Goal: Task Accomplishment & Management: Complete application form

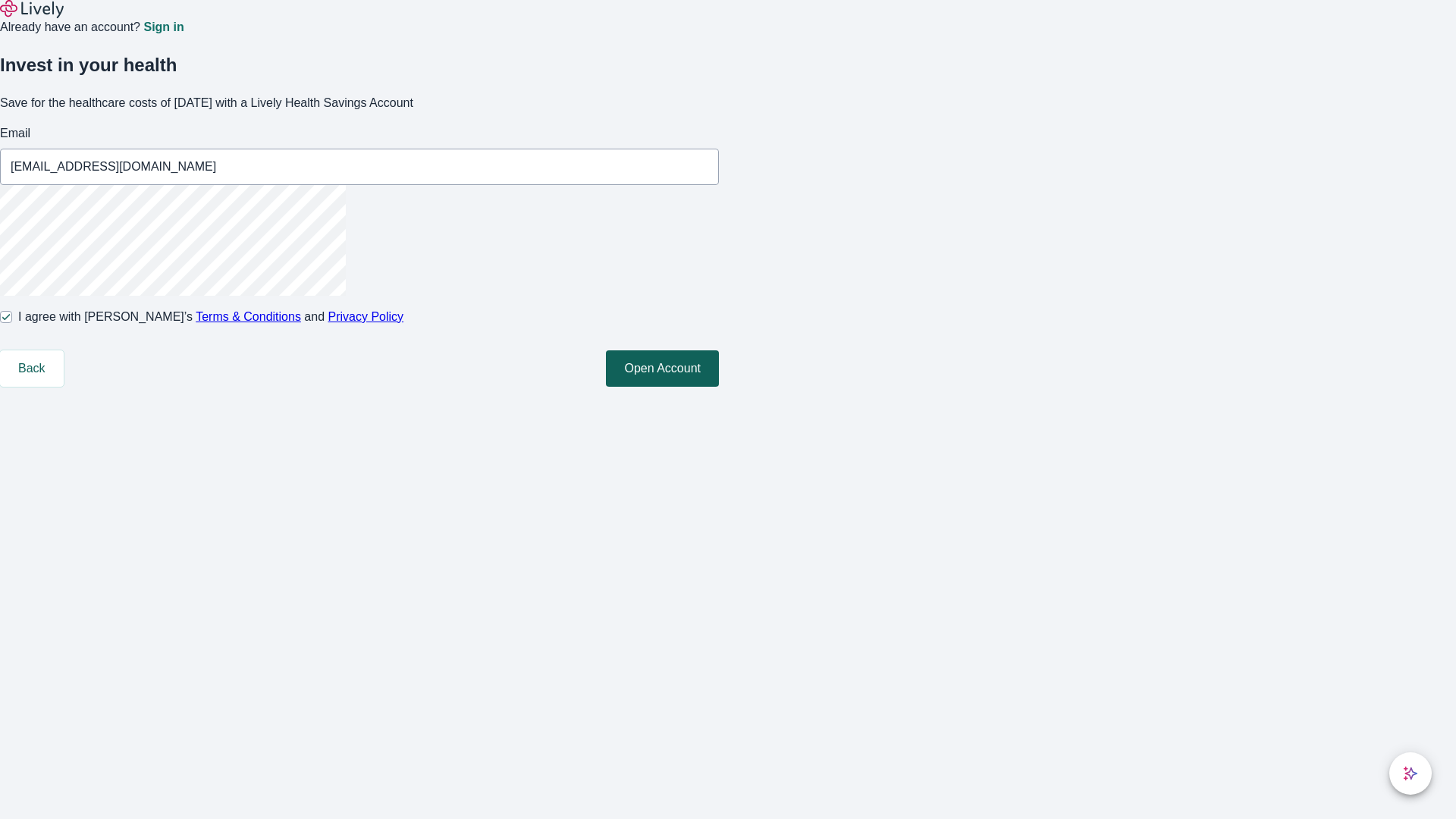
click at [719, 387] on button "Open Account" at bounding box center [662, 369] width 113 height 37
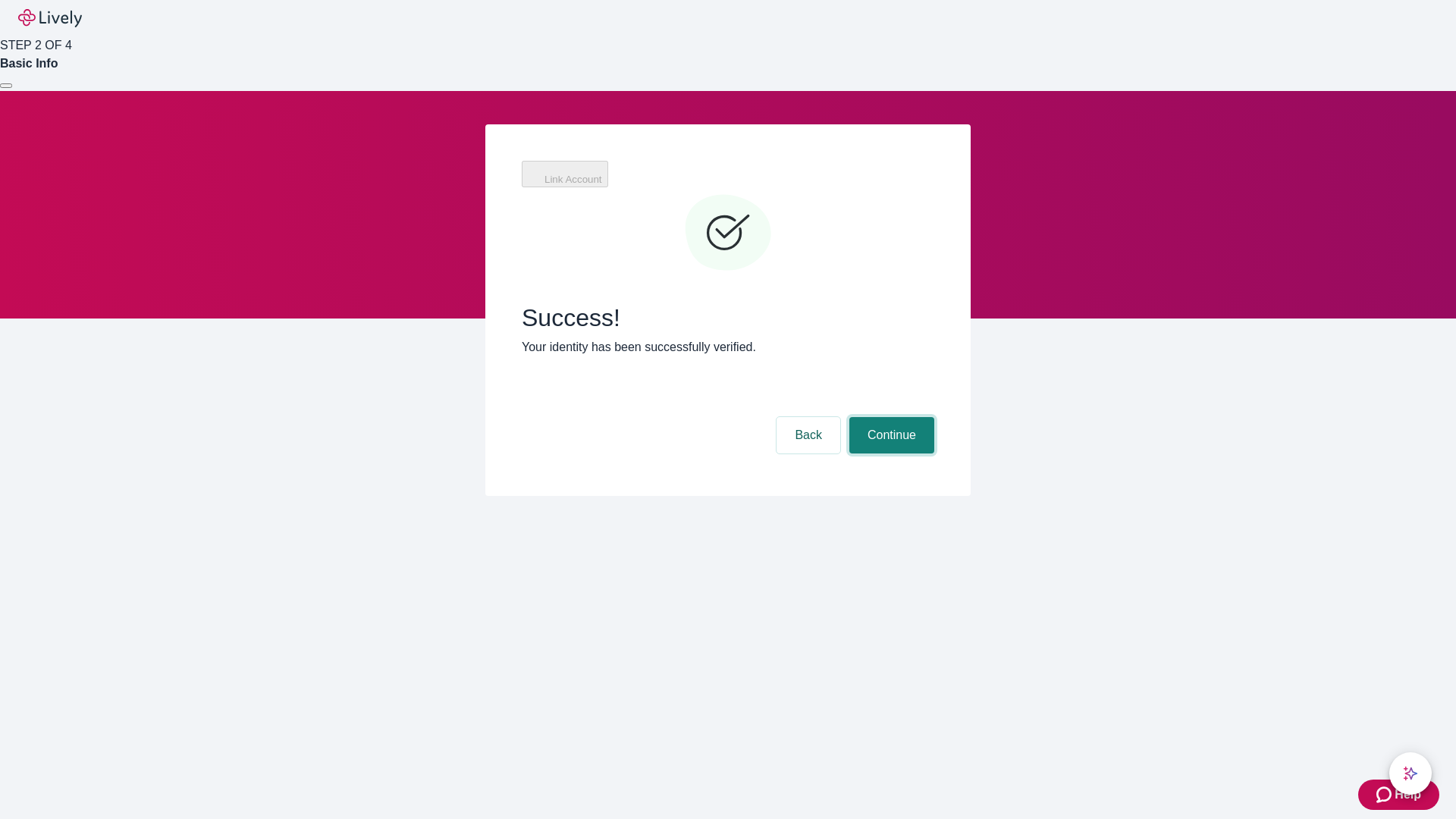
click at [889, 417] on button "Continue" at bounding box center [892, 435] width 85 height 37
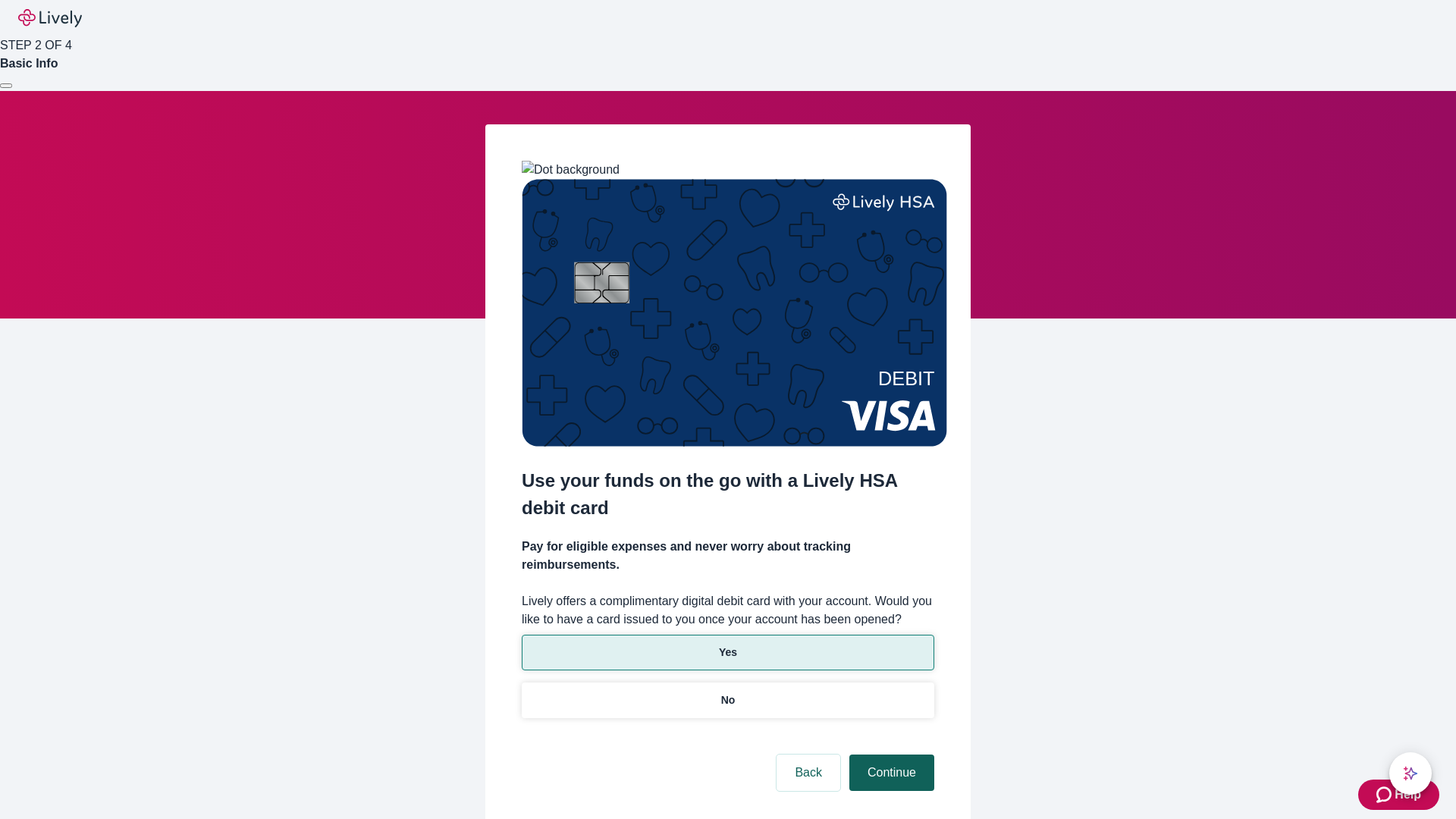
click at [728, 645] on p "Yes" at bounding box center [728, 652] width 18 height 16
click at [889, 754] on button "Continue" at bounding box center [892, 772] width 85 height 37
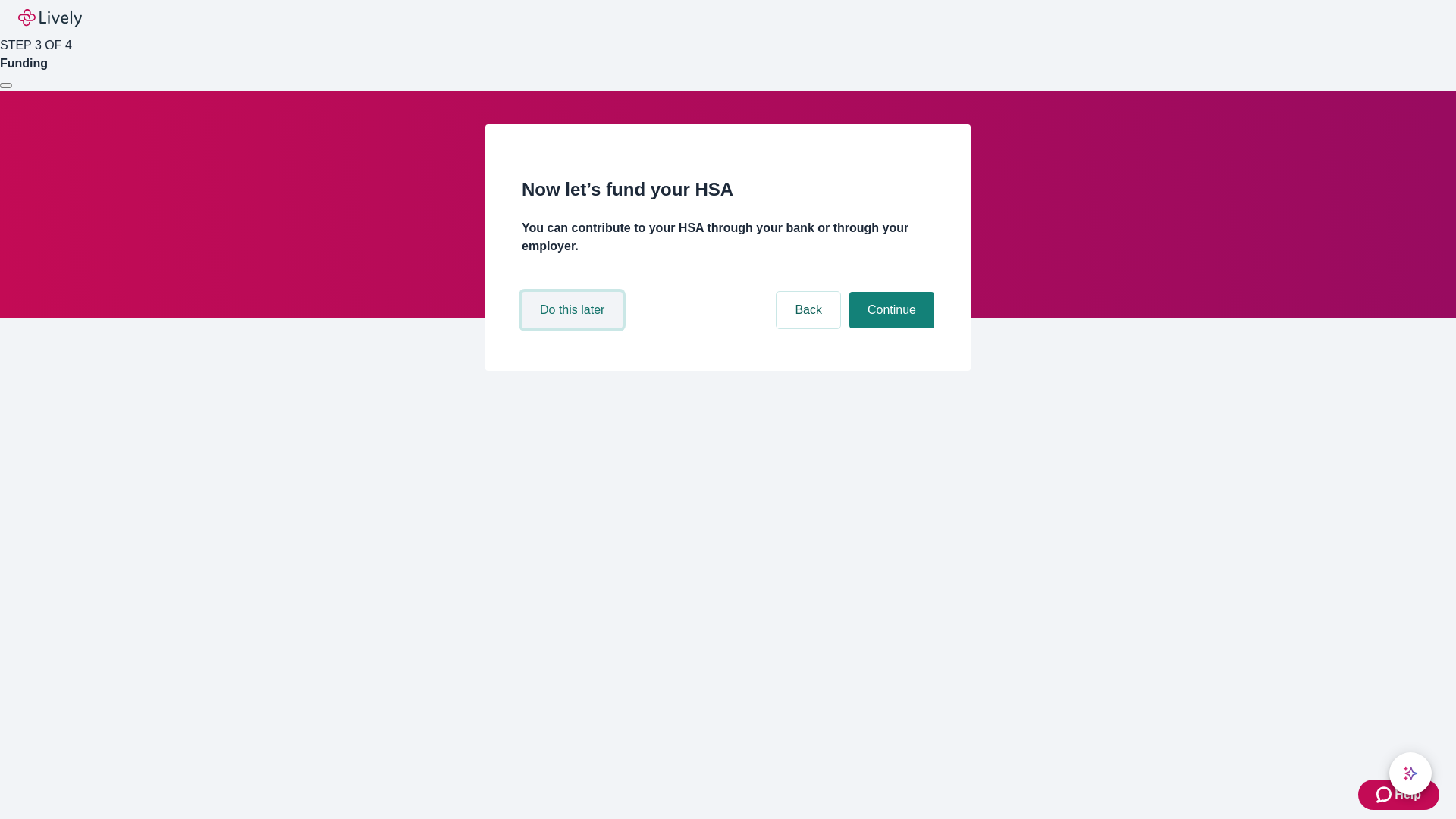
click at [574, 329] on button "Do this later" at bounding box center [572, 310] width 101 height 37
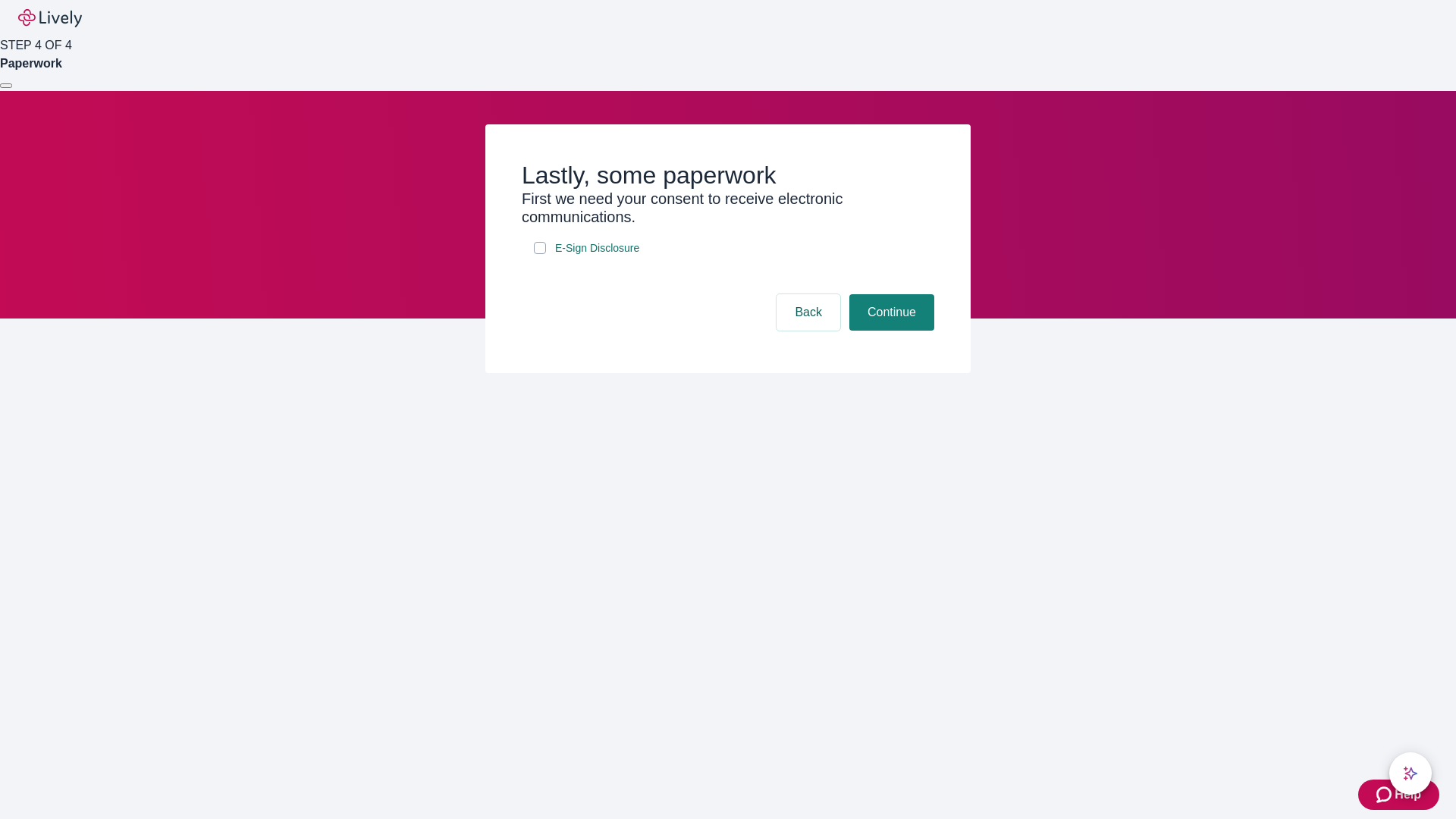
click at [540, 254] on input "E-Sign Disclosure" at bounding box center [540, 248] width 13 height 13
checkbox input "true"
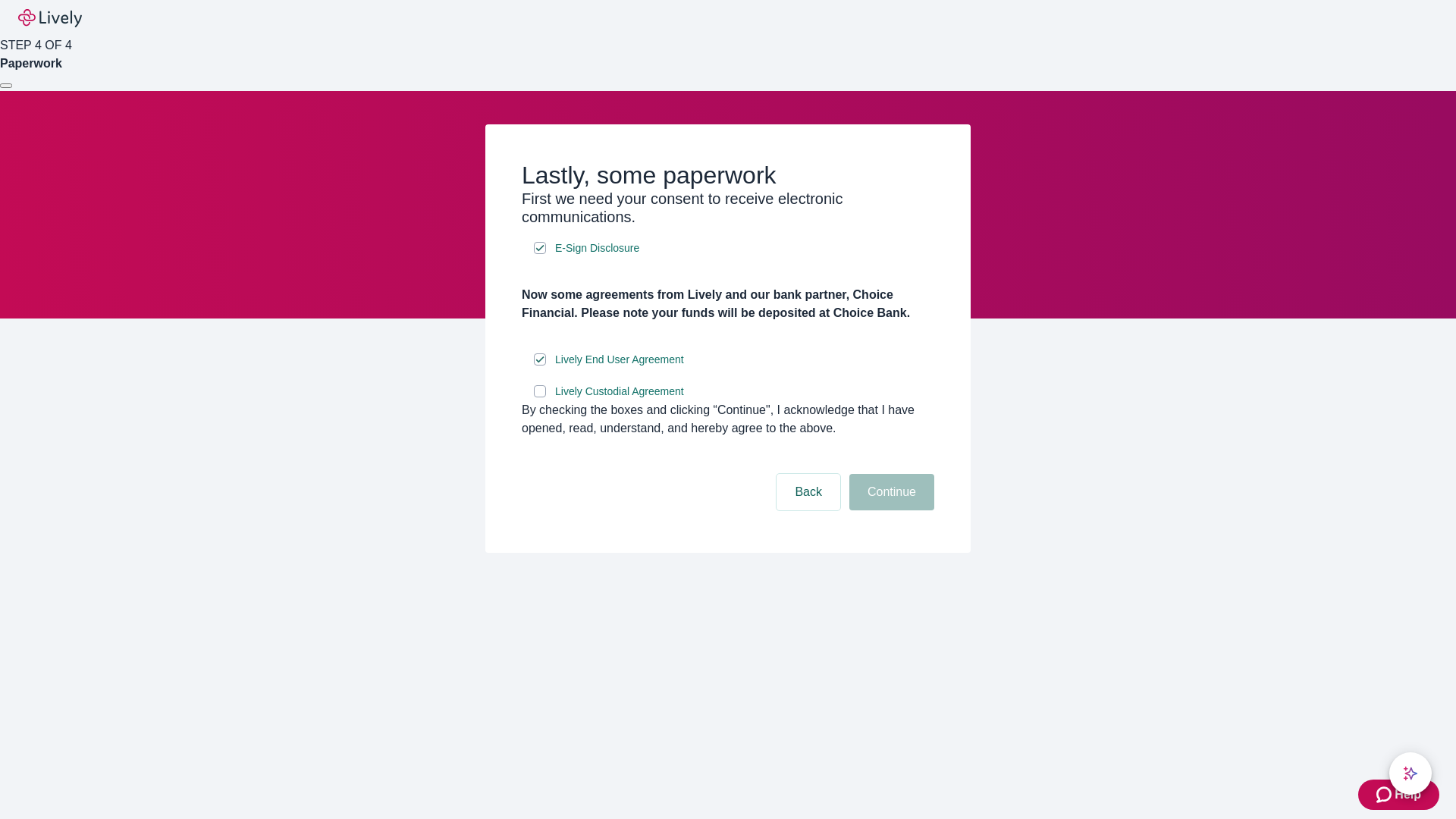
click at [540, 397] on input "Lively Custodial Agreement" at bounding box center [540, 391] width 13 height 13
checkbox input "true"
click at [889, 510] on button "Continue" at bounding box center [892, 492] width 85 height 37
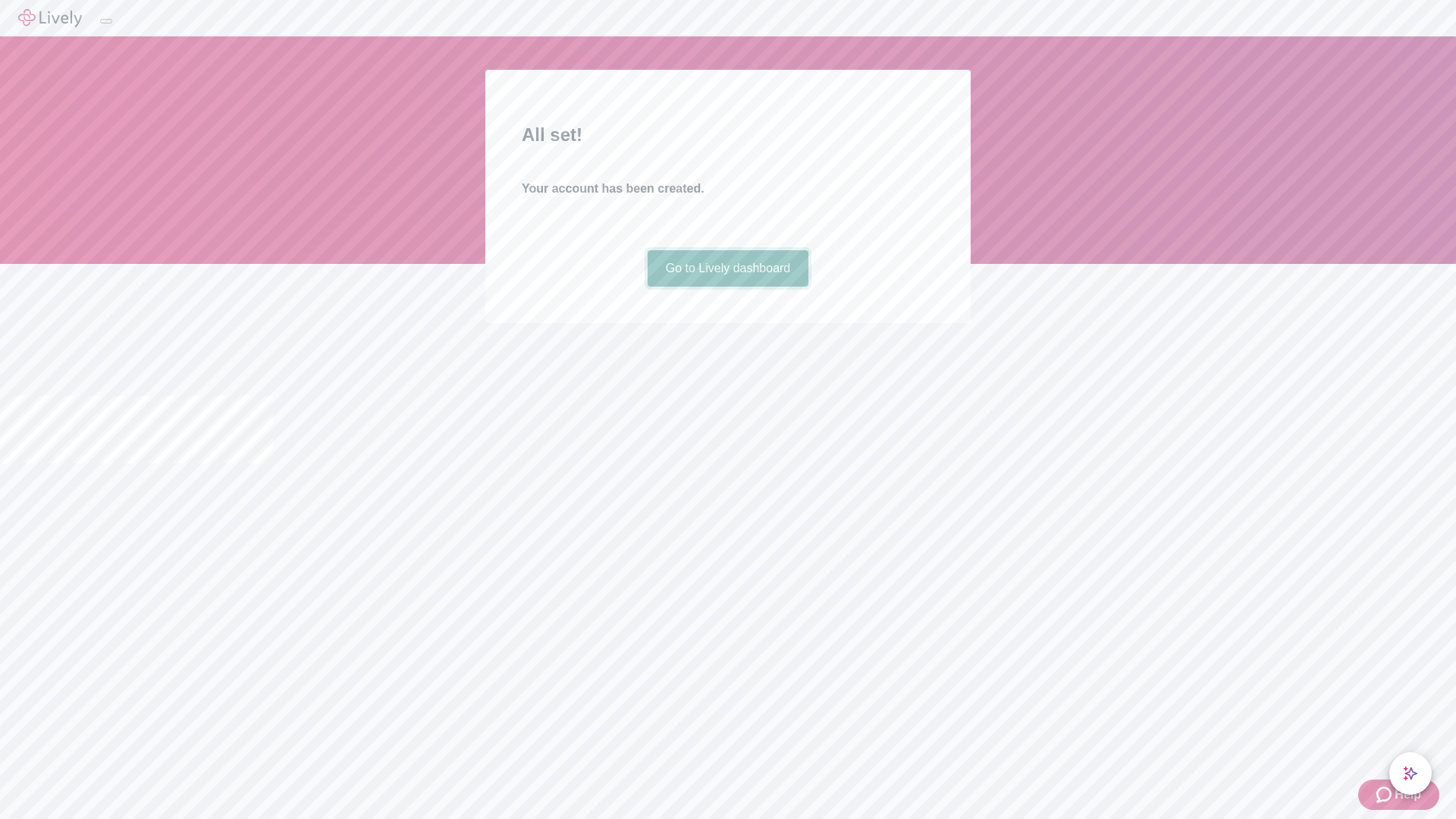
click at [728, 287] on link "Go to Lively dashboard" at bounding box center [728, 269] width 162 height 37
